Goal: Navigation & Orientation: Find specific page/section

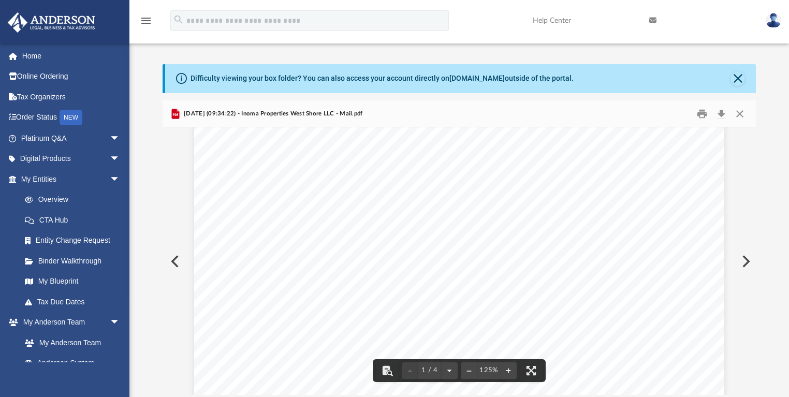
scroll to position [83, 0]
click at [747, 261] on button "Preview" at bounding box center [745, 261] width 23 height 29
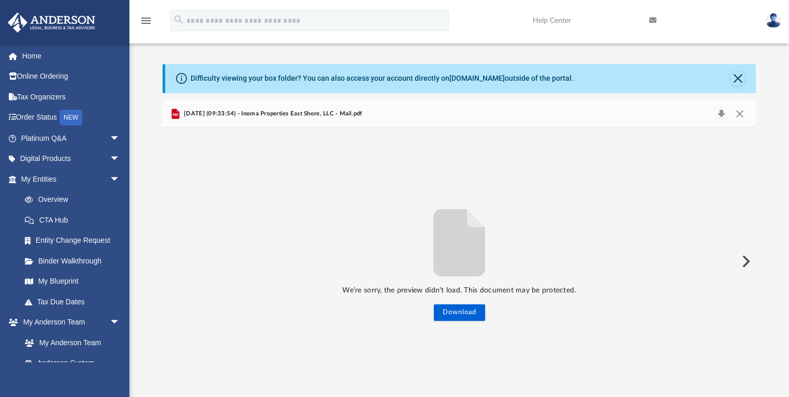
click at [747, 261] on button "Preview" at bounding box center [745, 261] width 23 height 29
click at [288, 81] on div "Difficulty viewing your box folder? You can also access your account directly o…" at bounding box center [382, 78] width 383 height 11
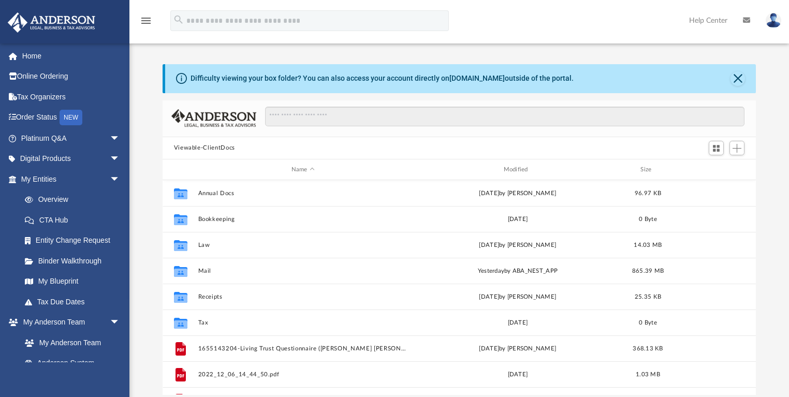
scroll to position [229, 588]
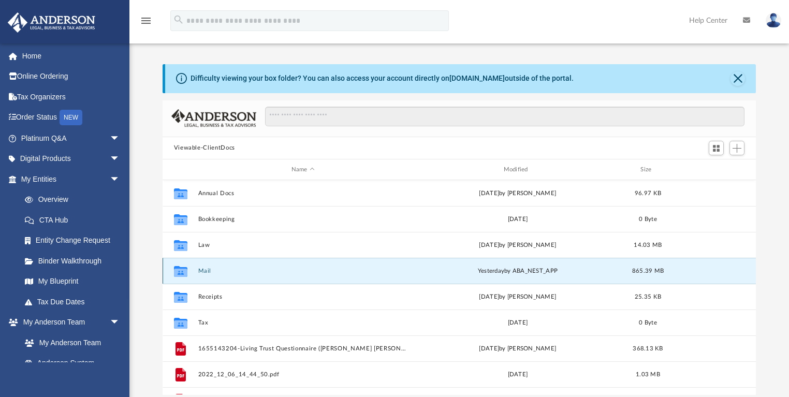
click at [205, 271] on button "Mail" at bounding box center [303, 271] width 210 height 7
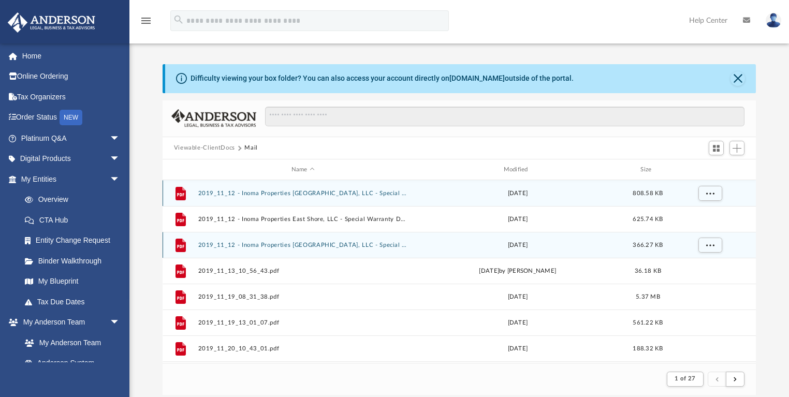
scroll to position [197, 588]
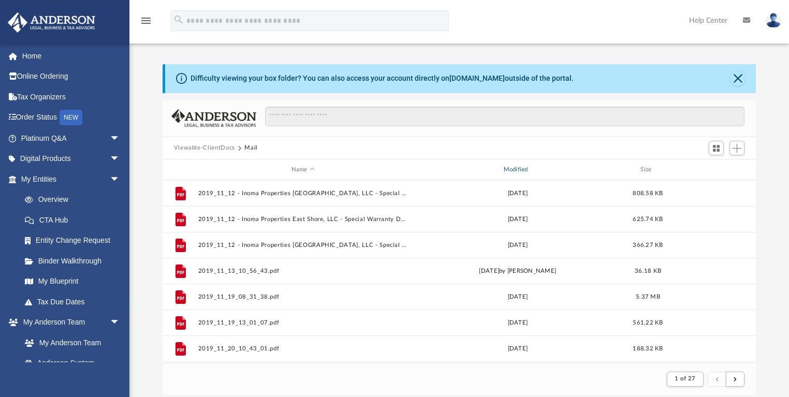
click at [511, 168] on div "Modified" at bounding box center [517, 169] width 210 height 9
click at [518, 161] on div "Name Modified Size" at bounding box center [460, 170] width 594 height 21
click at [517, 168] on div "Modified" at bounding box center [517, 169] width 210 height 9
